Goal: Information Seeking & Learning: Learn about a topic

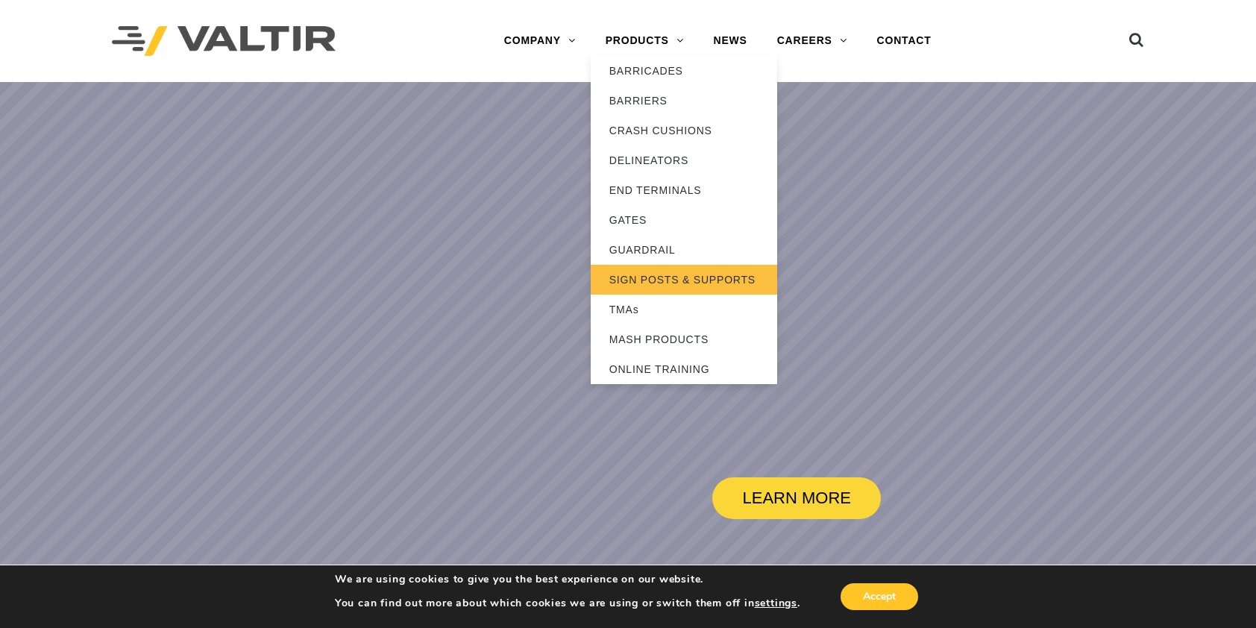
click at [672, 280] on link "SIGN POSTS & SUPPORTS" at bounding box center [684, 280] width 186 height 30
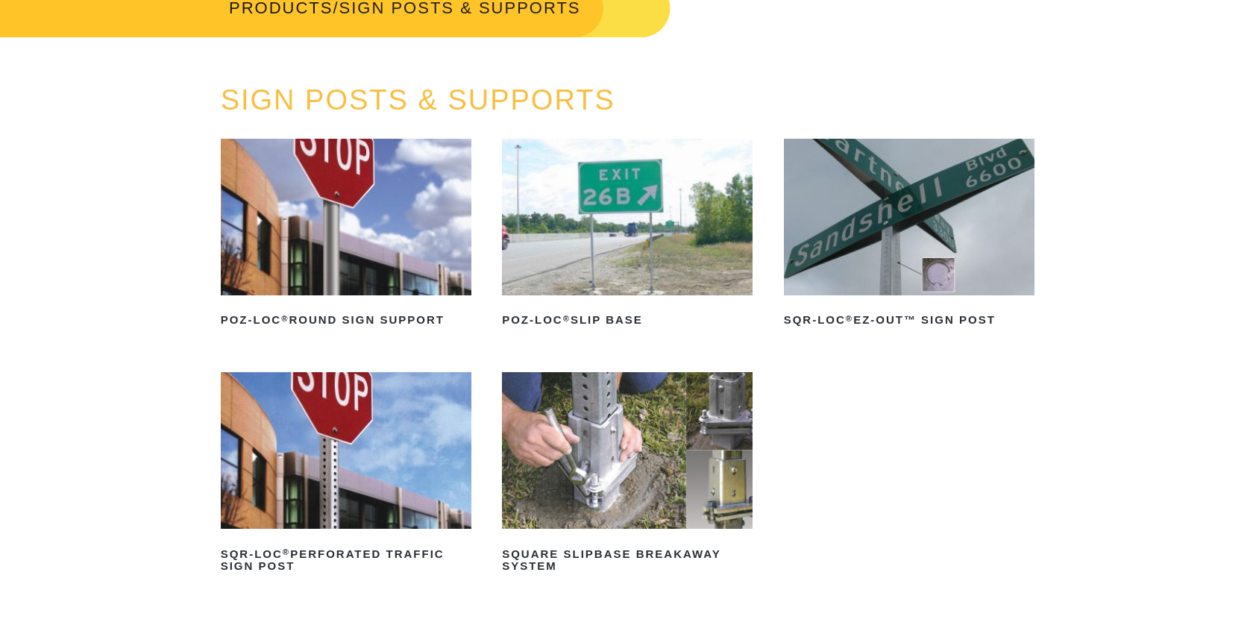
scroll to position [149, 0]
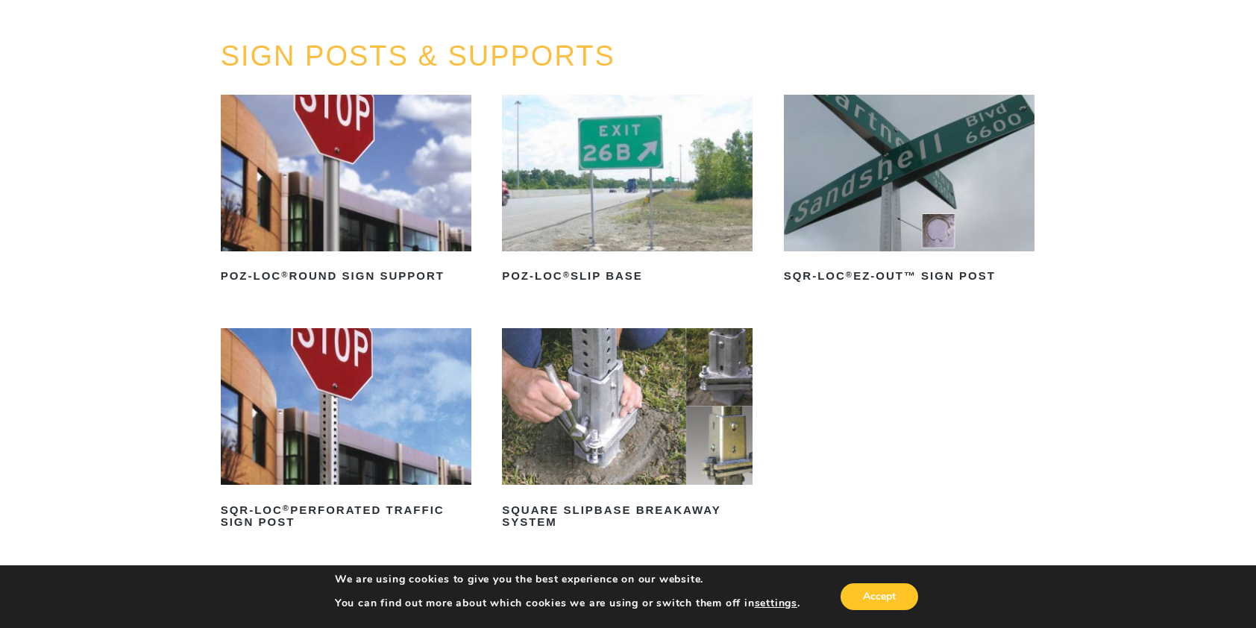
click at [928, 205] on img at bounding box center [909, 173] width 251 height 157
click at [424, 392] on img at bounding box center [346, 406] width 251 height 157
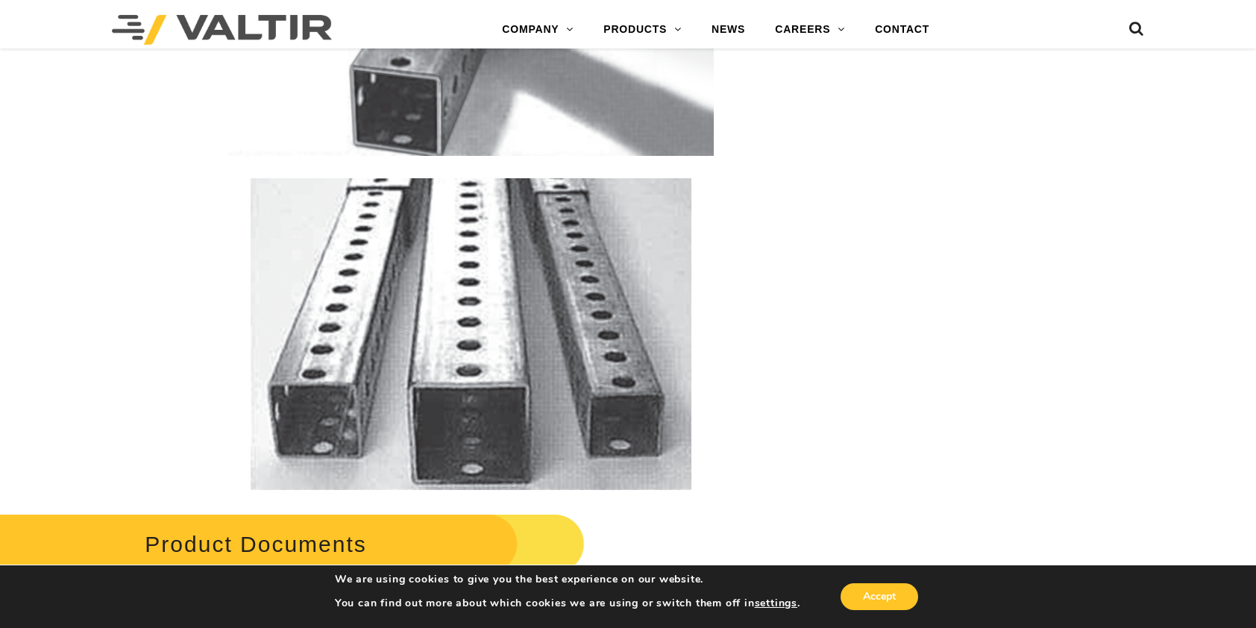
scroll to position [2833, 0]
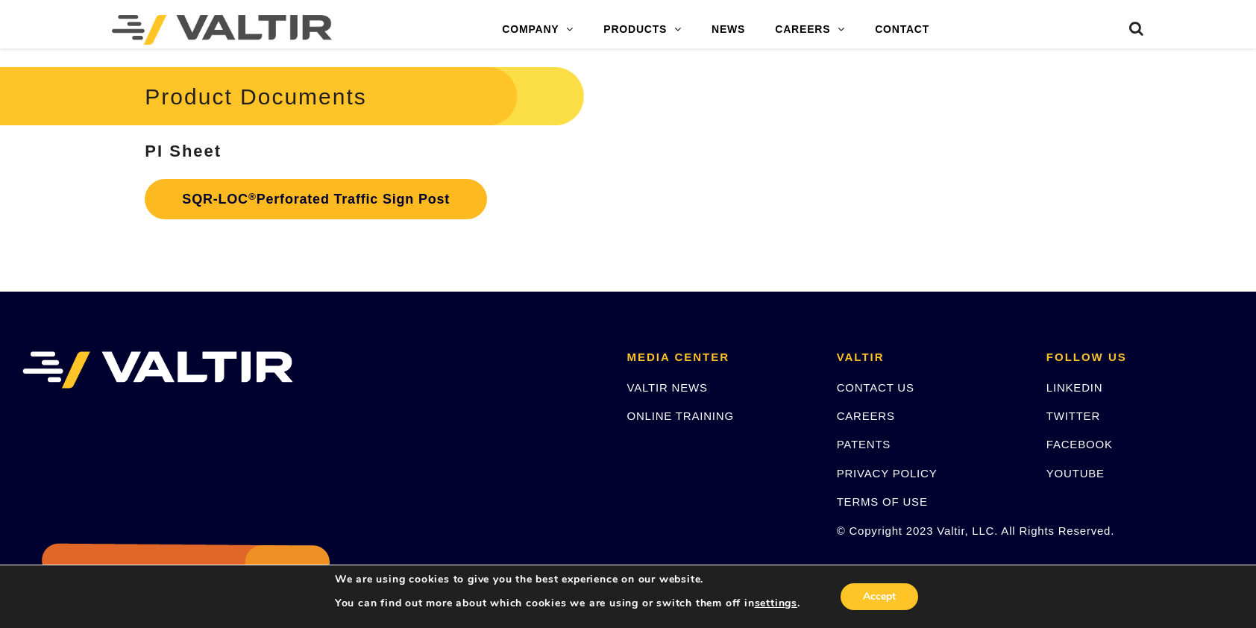
click at [426, 219] on link "SQR-LOC ® Perforated Traffic Sign Post" at bounding box center [316, 199] width 342 height 40
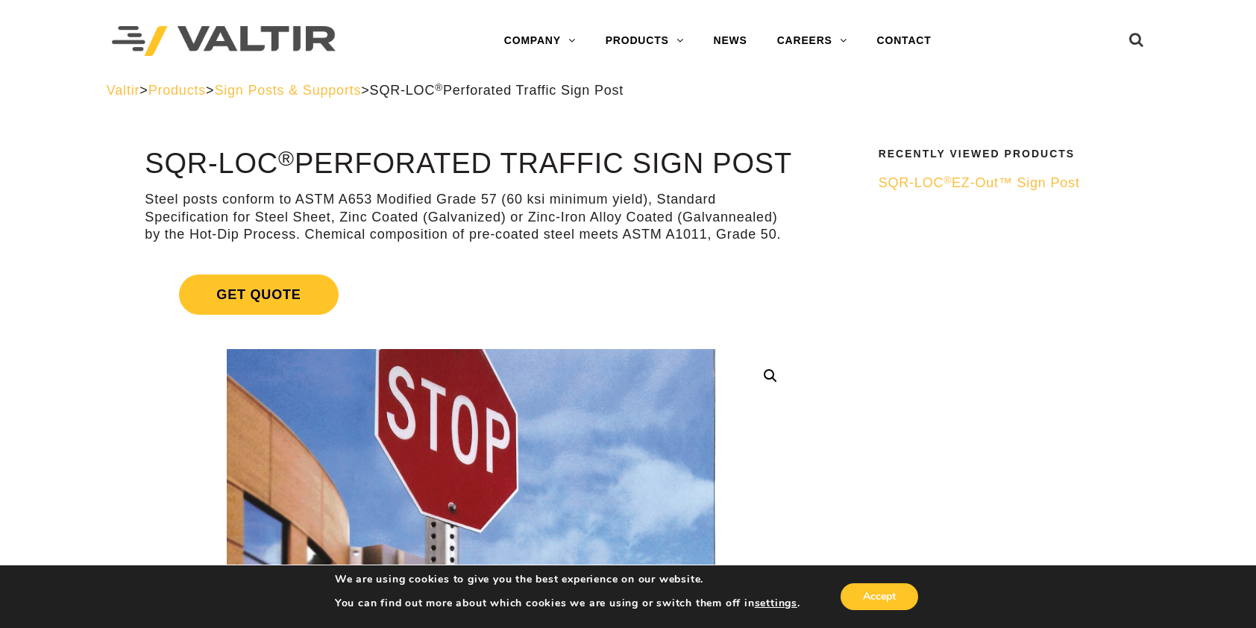
click at [1045, 182] on span "SQR-LOC ® EZ-Out™ Sign Post" at bounding box center [978, 182] width 201 height 15
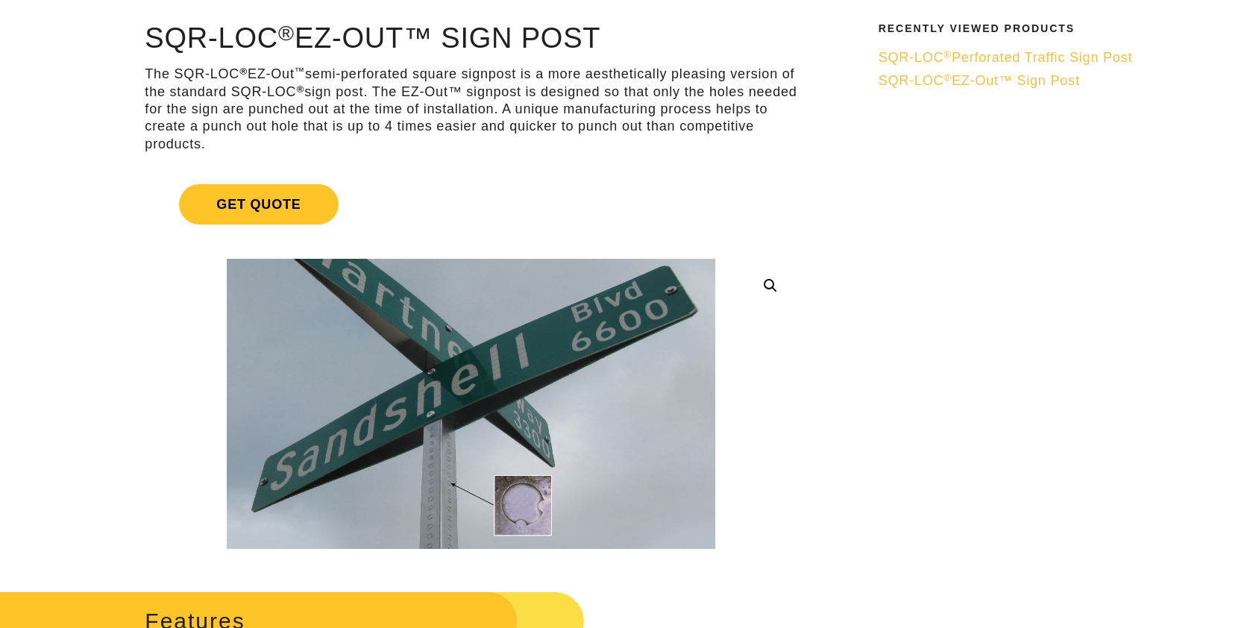
scroll to position [298, 0]
